Goal: Transaction & Acquisition: Purchase product/service

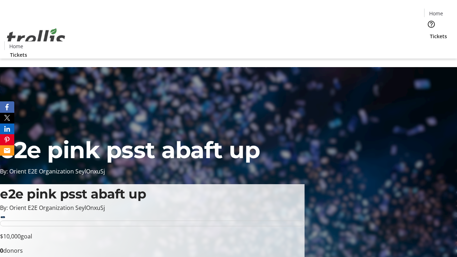
click at [429, 32] on span "Tickets" at bounding box center [437, 35] width 17 height 7
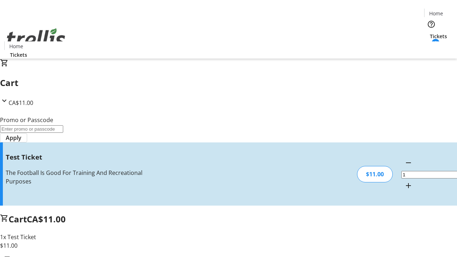
type input "UNLOCK"
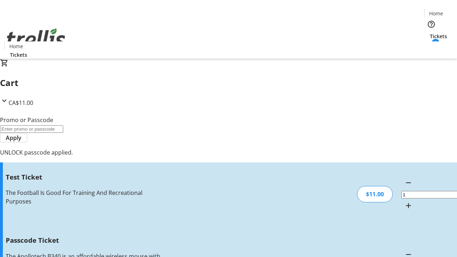
type input "5"
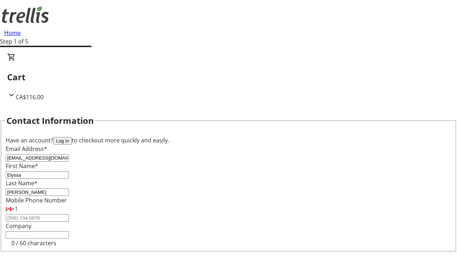
type input "[PERSON_NAME]"
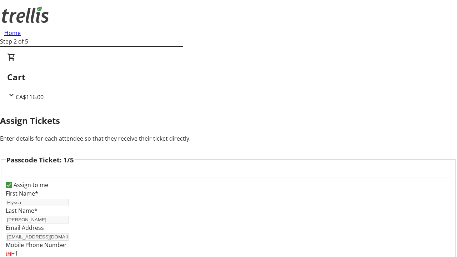
type input "[PERSON_NAME]"
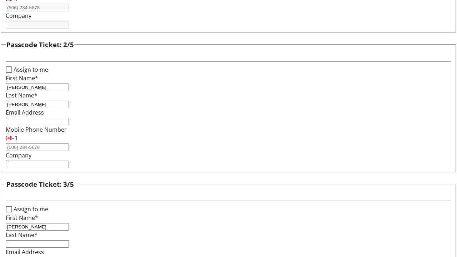
type input "[PERSON_NAME]"
type input "Fadel"
type input "[PERSON_NAME]"
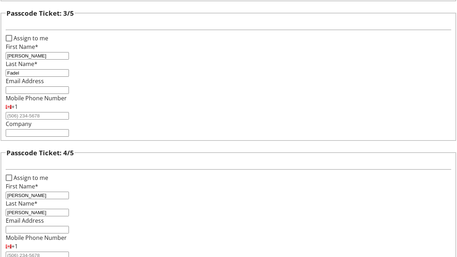
type input "[PERSON_NAME]"
checkbox input "true"
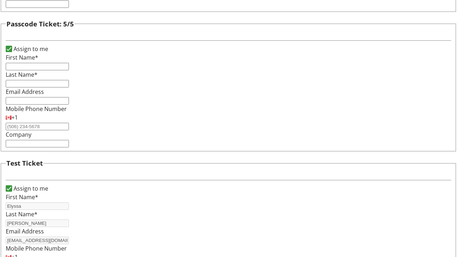
type input "Elyssa"
type input "[PERSON_NAME]"
type input "[EMAIL_ADDRESS][DOMAIN_NAME]"
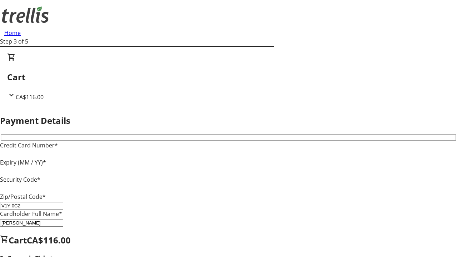
type input "V1Y 0C2"
